Goal: Information Seeking & Learning: Find specific page/section

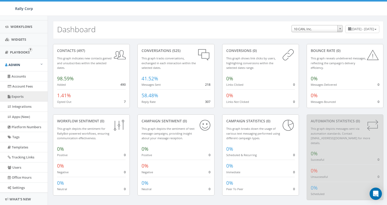
scroll to position [103, 0]
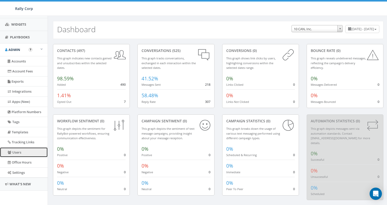
click at [21, 154] on link "Users" at bounding box center [24, 153] width 48 height 10
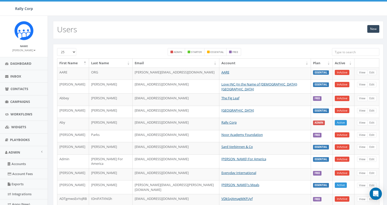
click at [338, 51] on input "search" at bounding box center [355, 52] width 47 height 8
paste input "Rabbi Stambler"
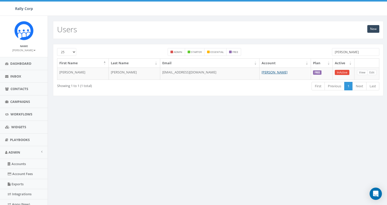
click at [334, 51] on input "Rabb" at bounding box center [355, 52] width 47 height 8
paste input "i Stambler"
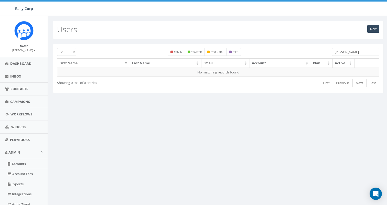
drag, startPoint x: 345, startPoint y: 52, endPoint x: 312, endPoint y: 45, distance: 33.9
click at [312, 46] on div "25 50 100 admin starter essential free Rabbi Stambler First Name Last Name Emai…" at bounding box center [218, 68] width 331 height 49
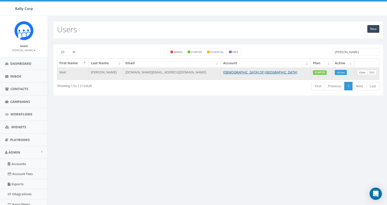
type input "Stambler"
click at [365, 73] on link "View" at bounding box center [362, 72] width 11 height 5
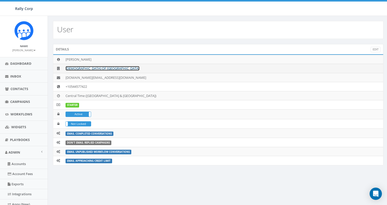
click at [81, 68] on link "[DEMOGRAPHIC_DATA] OF [GEOGRAPHIC_DATA]" at bounding box center [103, 68] width 74 height 5
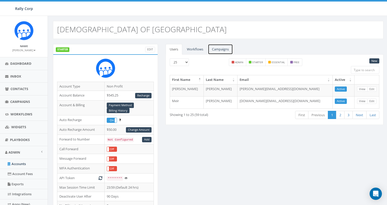
click at [218, 49] on link "Campaigns" at bounding box center [220, 49] width 25 height 11
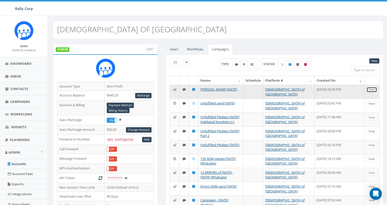
click at [376, 89] on link "View" at bounding box center [372, 89] width 11 height 5
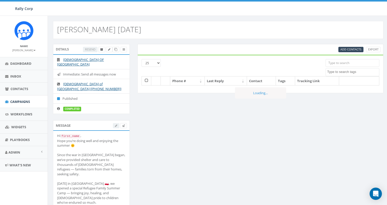
select select
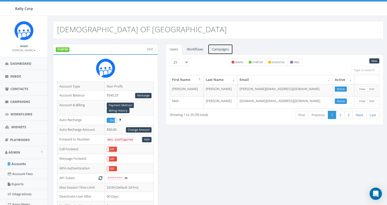
click at [220, 51] on link "Campaigns" at bounding box center [220, 49] width 25 height 11
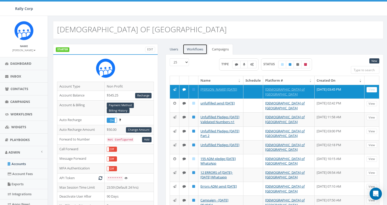
click at [191, 48] on link "Workflows" at bounding box center [195, 49] width 25 height 11
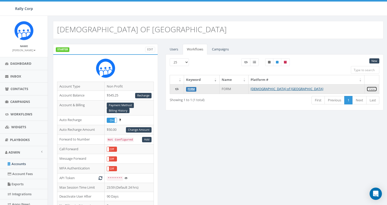
click at [373, 88] on link "View" at bounding box center [372, 89] width 11 height 5
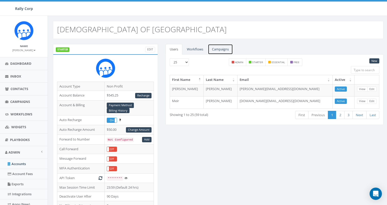
click at [223, 48] on link "Campaigns" at bounding box center [220, 49] width 25 height 11
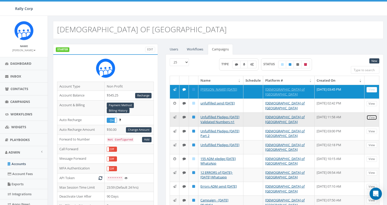
click at [369, 116] on link "View" at bounding box center [372, 117] width 11 height 5
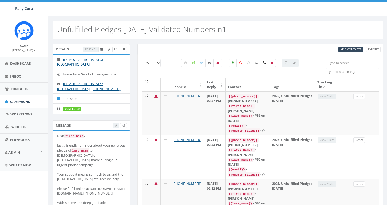
select select
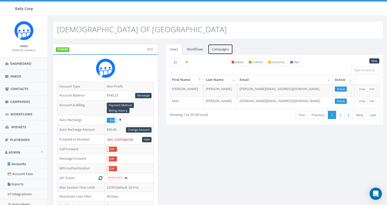
click at [222, 48] on link "Campaigns" at bounding box center [220, 49] width 25 height 11
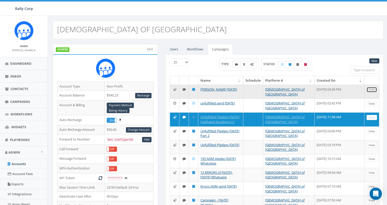
click at [372, 90] on link "View" at bounding box center [372, 89] width 11 height 5
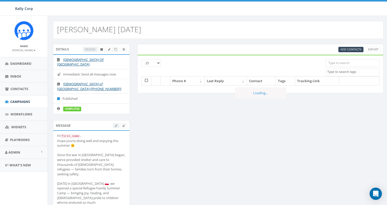
select select
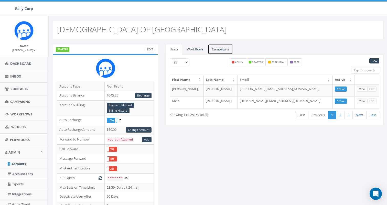
click at [221, 48] on link "Campaigns" at bounding box center [220, 49] width 25 height 11
